Goal: Task Accomplishment & Management: Manage account settings

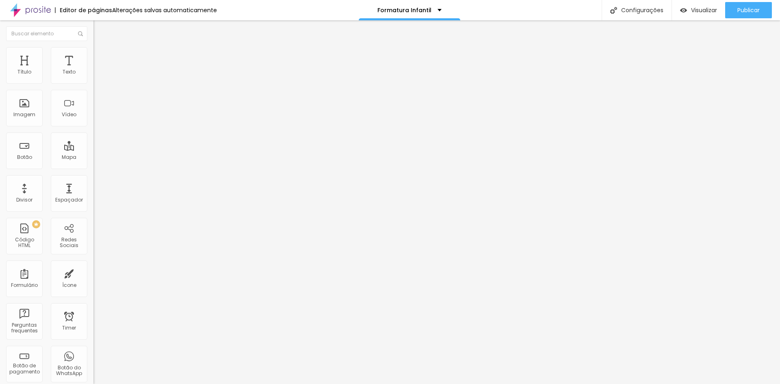
click at [93, 70] on span "Trocar imagem" at bounding box center [115, 66] width 44 height 7
click at [745, 12] on span "Publicar" at bounding box center [748, 10] width 22 height 6
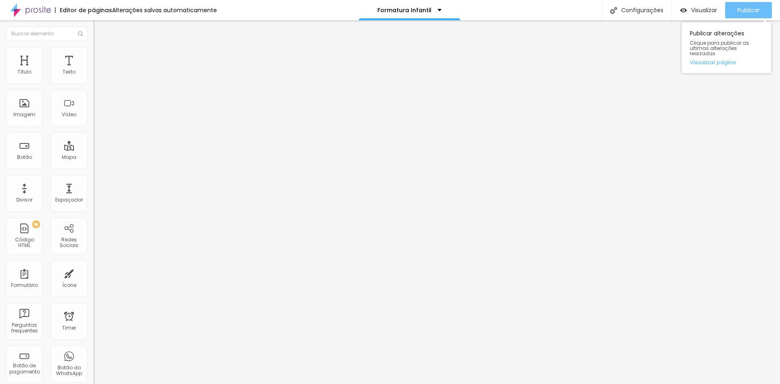
click at [731, 7] on button "Publicar" at bounding box center [748, 10] width 47 height 16
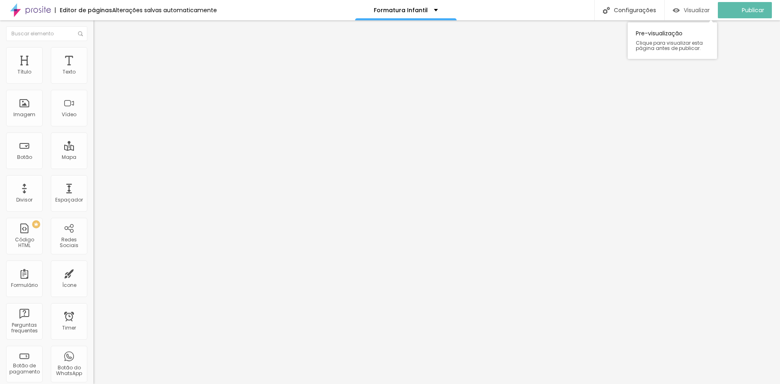
click at [701, 9] on span "Visualizar" at bounding box center [697, 10] width 26 height 6
click at [93, 70] on span "Trocar imagem" at bounding box center [115, 66] width 44 height 7
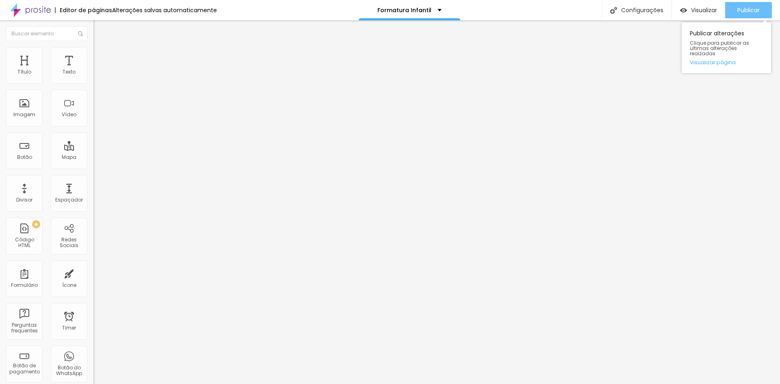
click at [738, 11] on span "Publicar" at bounding box center [748, 10] width 22 height 6
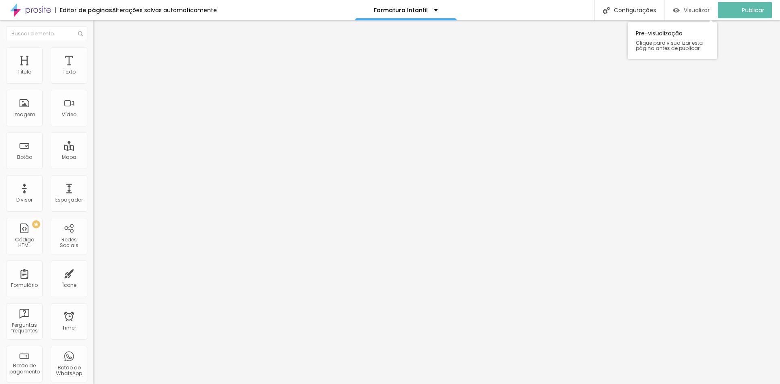
click at [701, 12] on span "Visualizar" at bounding box center [697, 10] width 26 height 6
